Goal: Transaction & Acquisition: Purchase product/service

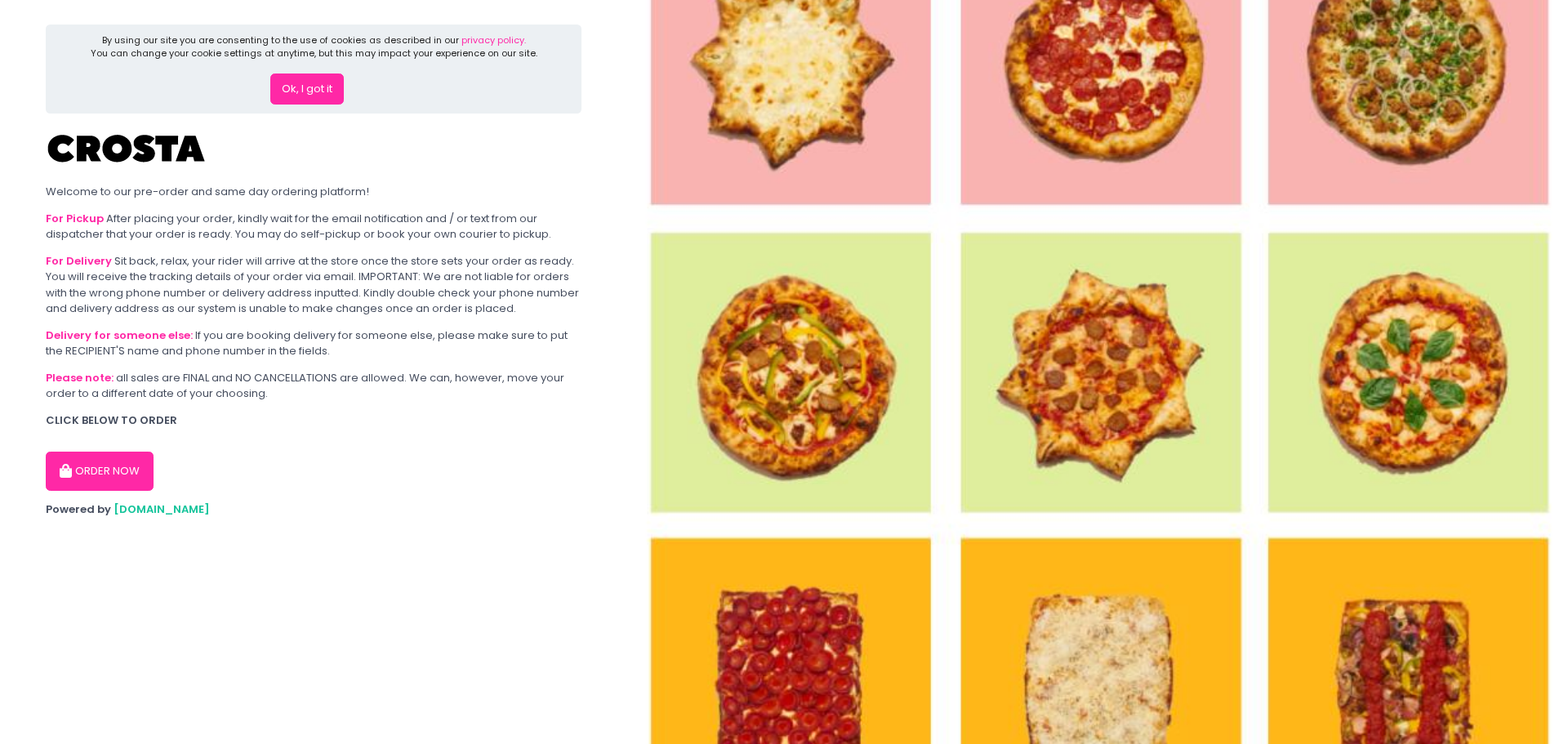
click at [318, 87] on button "Ok, I got it" at bounding box center [307, 90] width 74 height 31
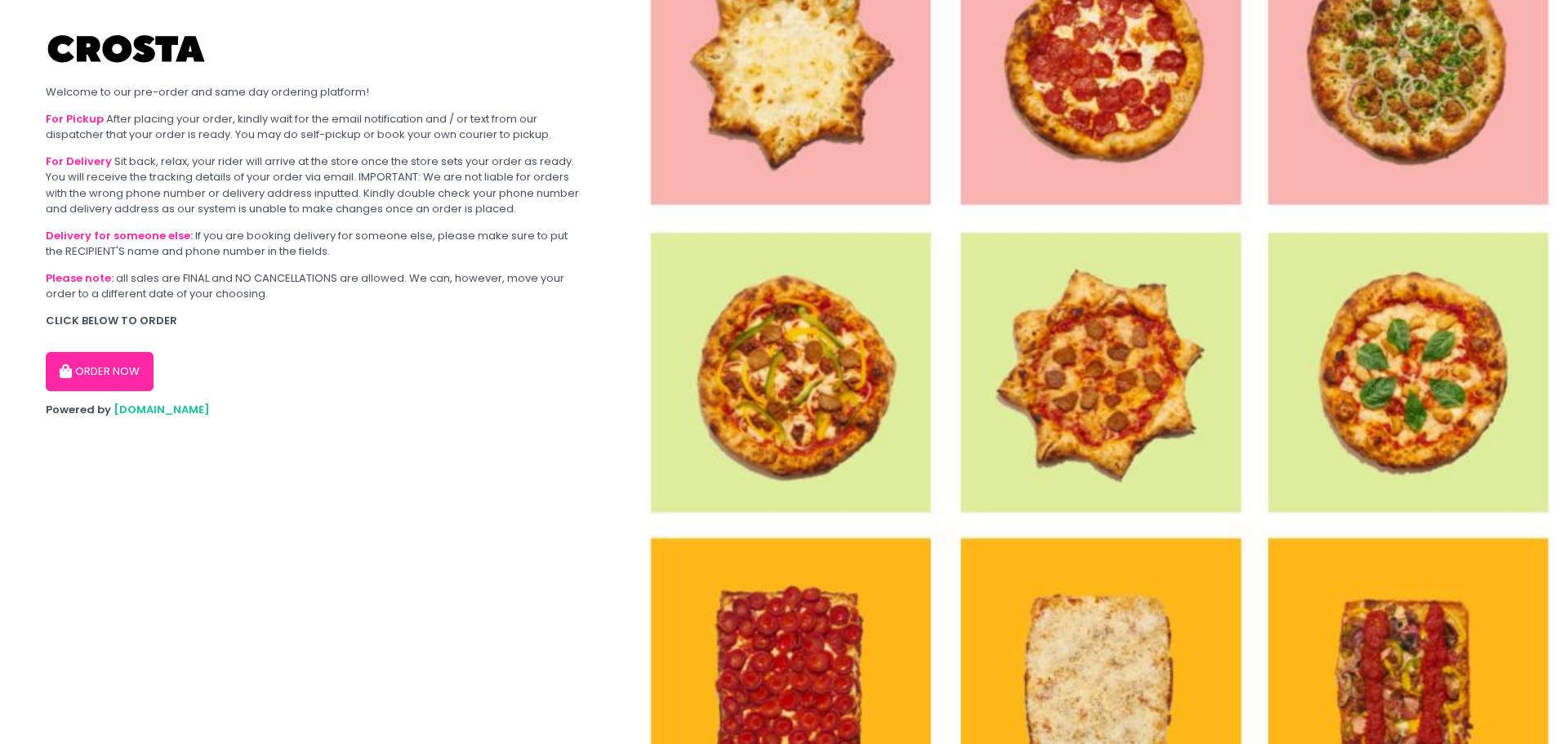
click at [111, 372] on button "ORDER NOW" at bounding box center [100, 371] width 108 height 39
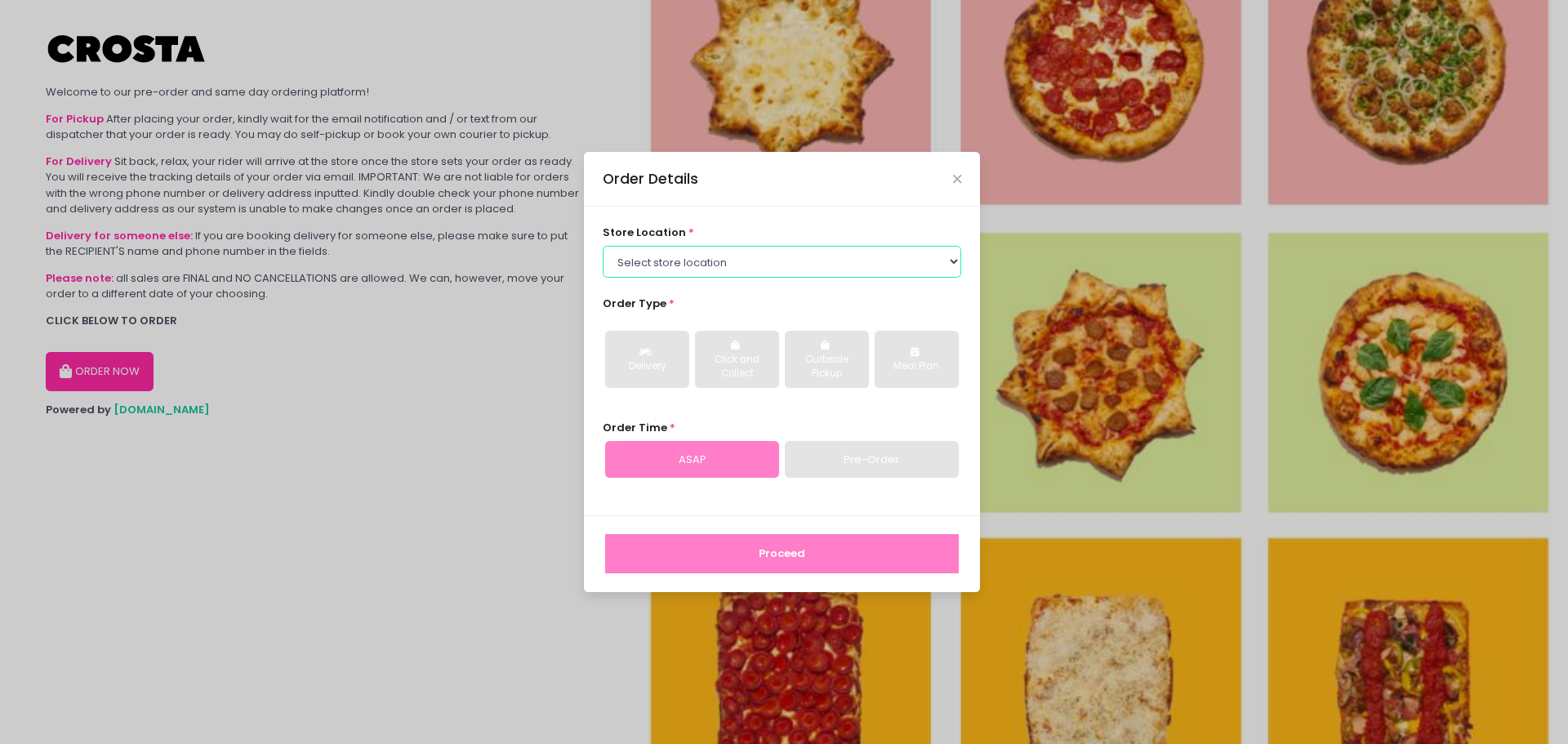
click at [774, 247] on select "Select store location [PERSON_NAME] Pizza - [PERSON_NAME] Pizza - [GEOGRAPHIC_D…" at bounding box center [782, 262] width 359 height 31
click at [603, 246] on select "Select store location [PERSON_NAME] Pizza - [PERSON_NAME] Pizza - [GEOGRAPHIC_D…" at bounding box center [782, 262] width 359 height 31
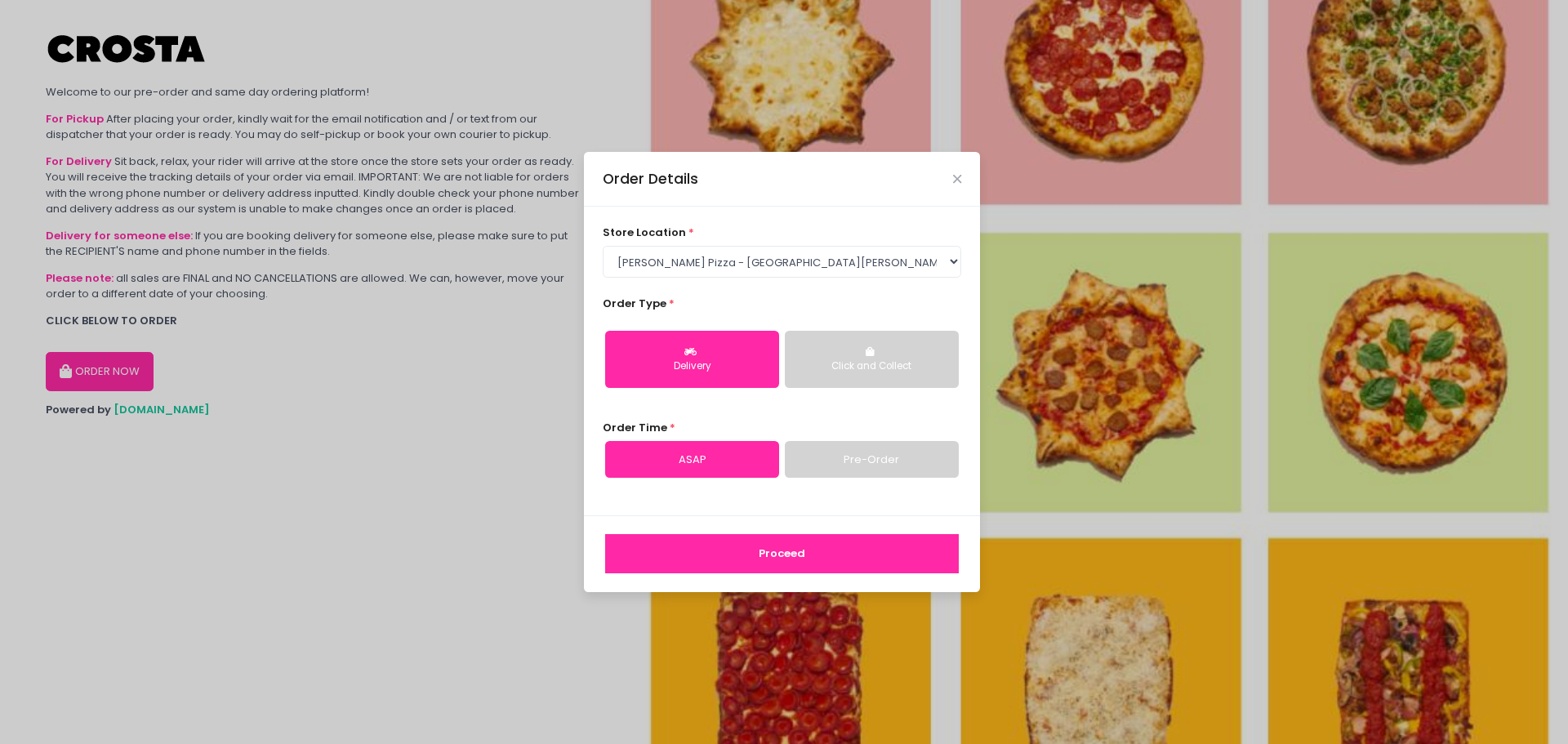
click at [743, 278] on div "store location * Select store location Crosta Pizza - Salcedo Crosta Pizza - Sa…" at bounding box center [782, 361] width 396 height 309
click at [759, 264] on select "Select store location Crosta Pizza - [PERSON_NAME] Crosta Pizza - [GEOGRAPHIC_D…" at bounding box center [782, 262] width 359 height 31
select select "5fabb2e53664a8677beaeb89"
click at [603, 246] on select "Select store location Crosta Pizza - [PERSON_NAME] Crosta Pizza - [GEOGRAPHIC_D…" at bounding box center [782, 262] width 359 height 31
click at [714, 351] on button "Delivery" at bounding box center [692, 360] width 174 height 57
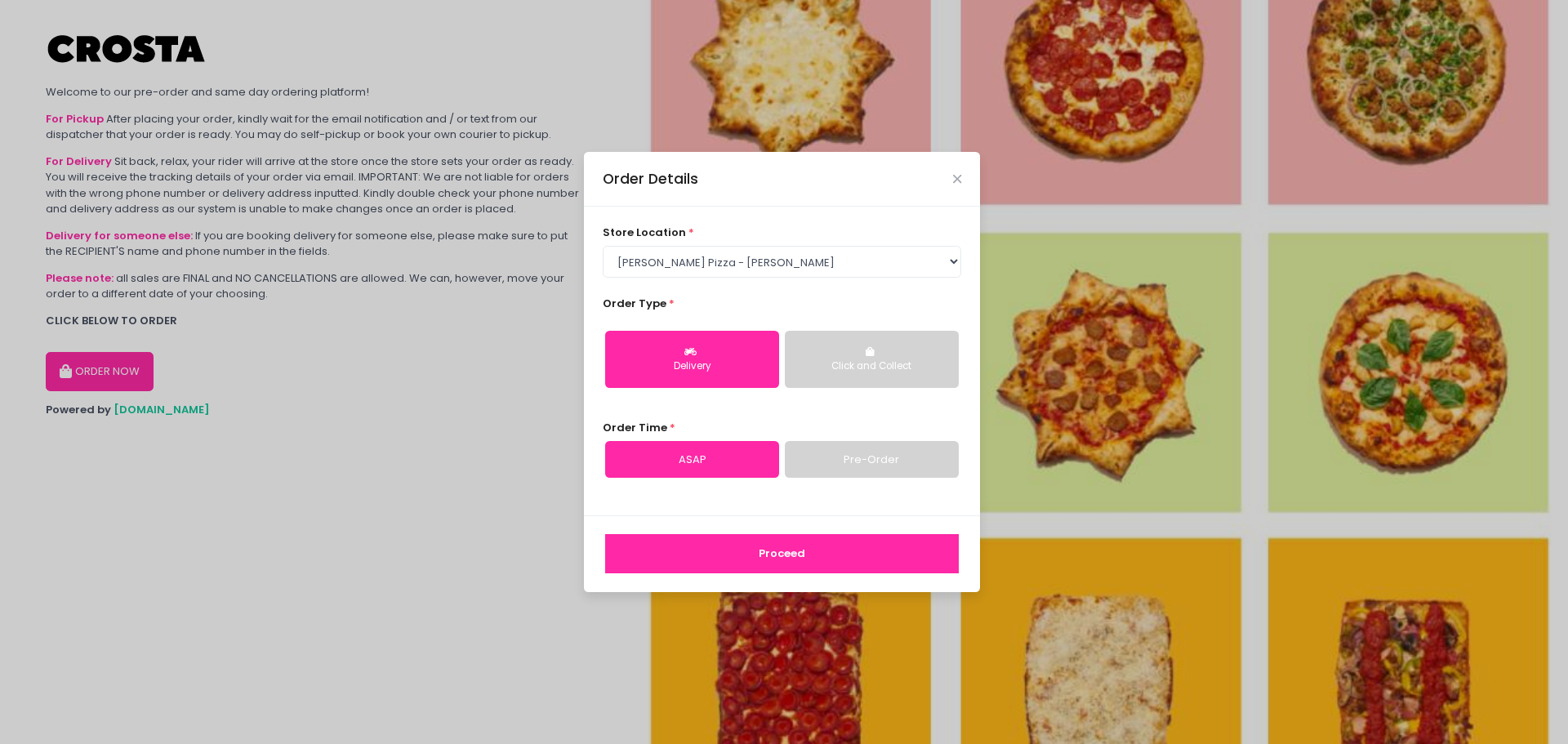
drag, startPoint x: 751, startPoint y: 455, endPoint x: 750, endPoint y: 494, distance: 39.0
click at [751, 455] on link "ASAP" at bounding box center [692, 459] width 174 height 37
click at [753, 534] on div "Proceed" at bounding box center [782, 554] width 396 height 76
click at [750, 552] on button "Proceed" at bounding box center [781, 554] width 354 height 39
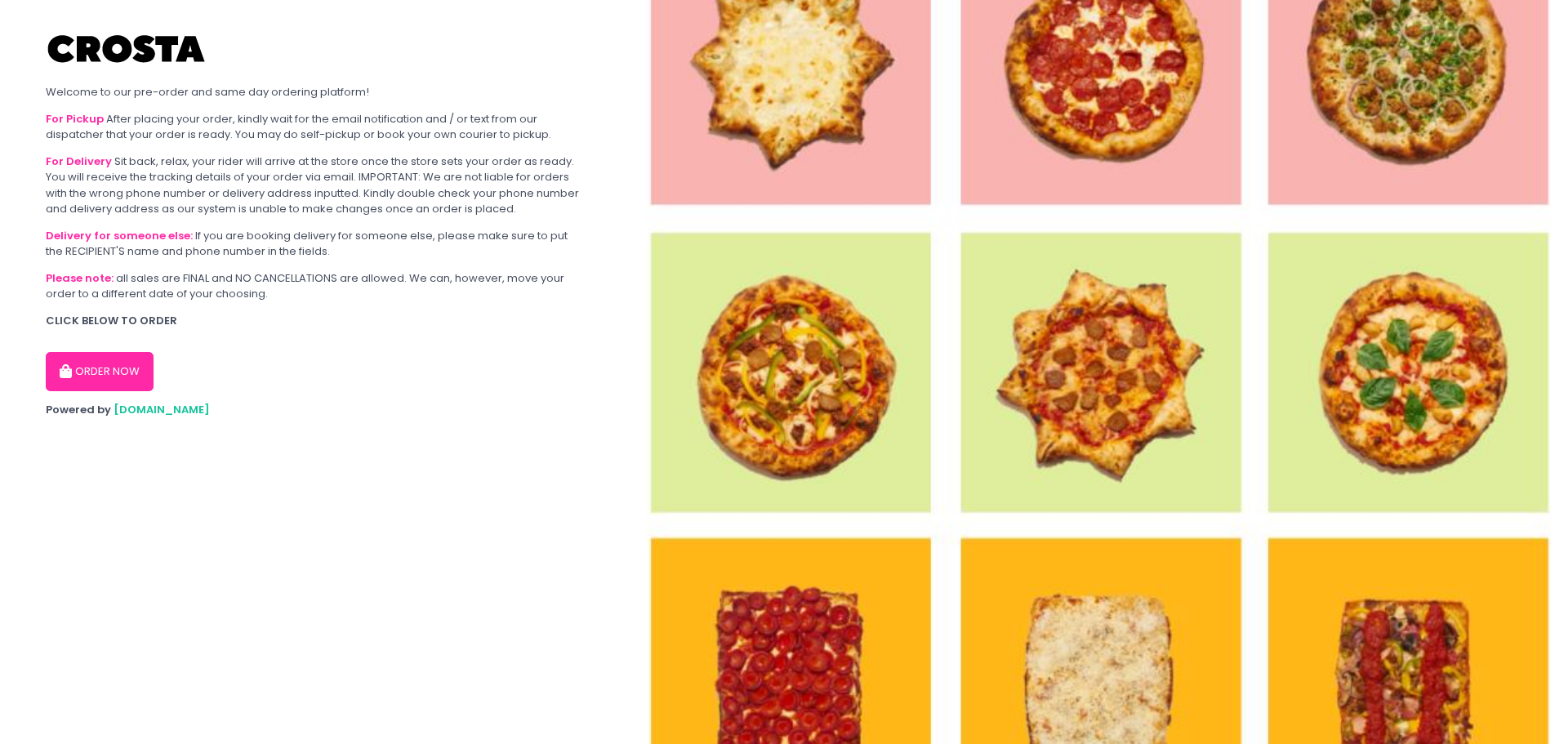
click at [121, 375] on button "ORDER NOW" at bounding box center [100, 371] width 108 height 39
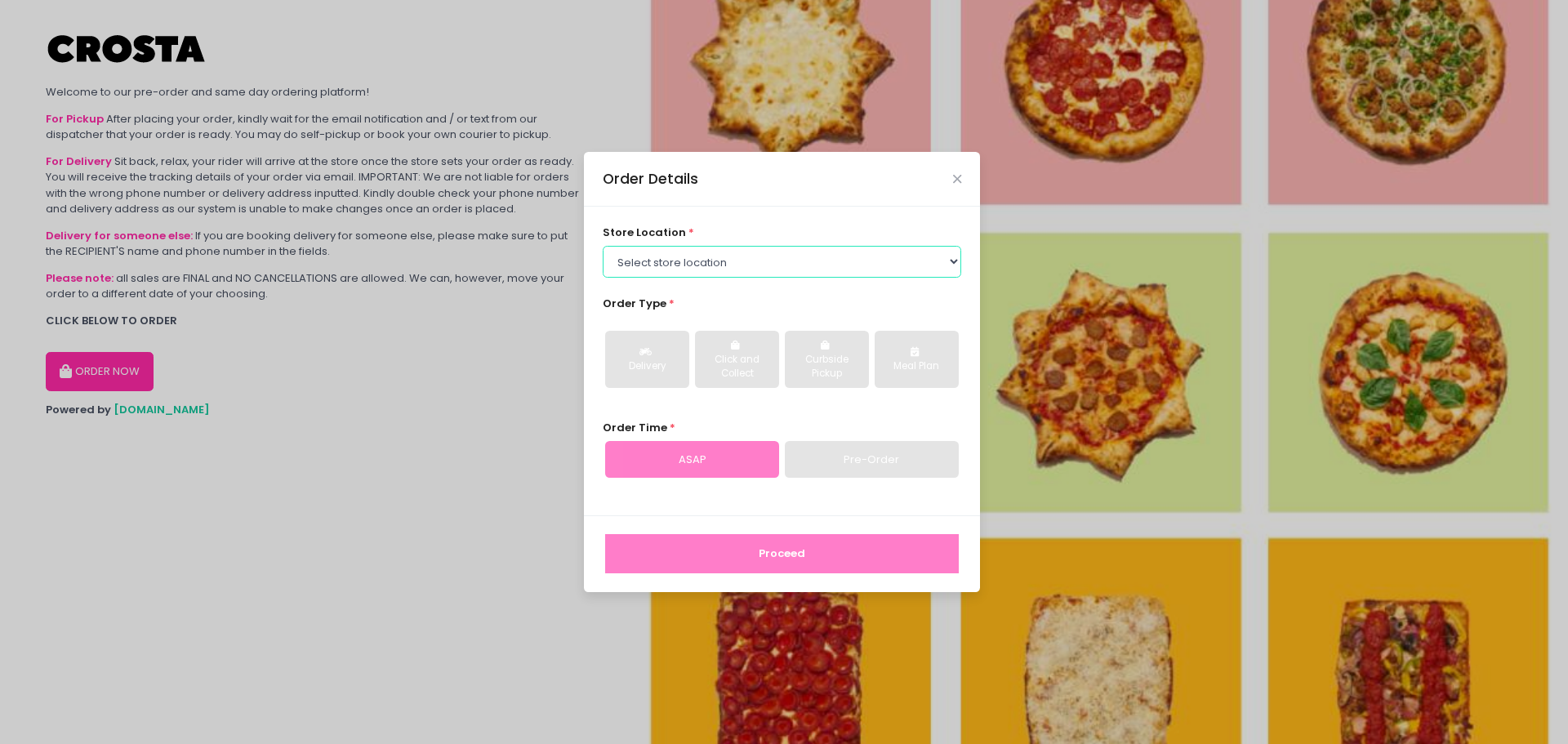
click at [782, 270] on select "Select store location Crosta Pizza - [PERSON_NAME] Crosta Pizza - [GEOGRAPHIC_D…" at bounding box center [782, 262] width 359 height 31
select select "65090bae48156caed44a5eb4"
click at [603, 246] on select "Select store location Crosta Pizza - [PERSON_NAME] Crosta Pizza - [GEOGRAPHIC_D…" at bounding box center [782, 262] width 359 height 31
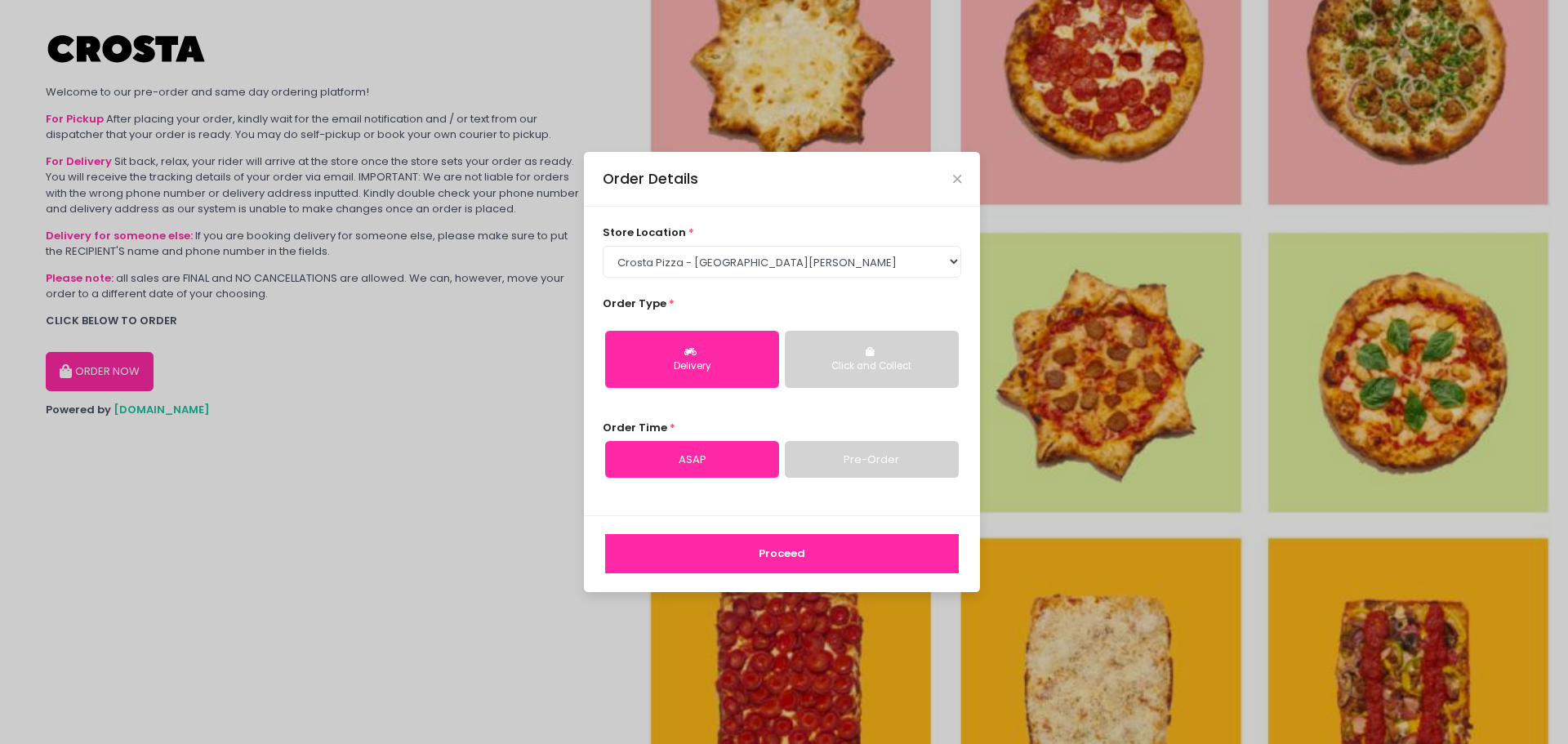
click at [691, 349] on icon "button" at bounding box center [693, 351] width 17 height 10
click at [802, 555] on button "Proceed" at bounding box center [781, 554] width 354 height 39
